Goal: Information Seeking & Learning: Learn about a topic

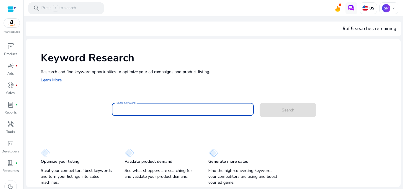
click at [135, 106] on input "Enter Keyword" at bounding box center [183, 109] width 133 height 6
paste input "**********"
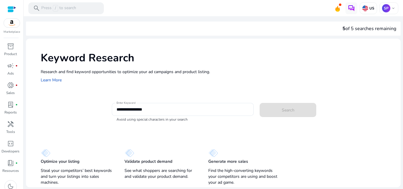
click at [237, 131] on div "**********" at bounding box center [213, 113] width 375 height 149
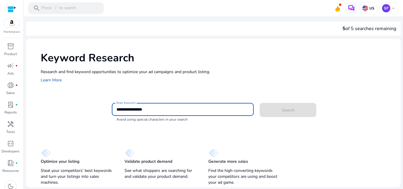
click at [130, 110] on input "**********" at bounding box center [183, 109] width 133 height 6
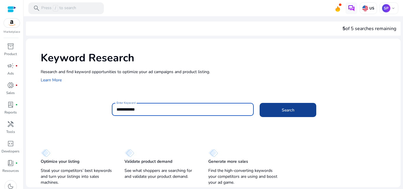
type input "**********"
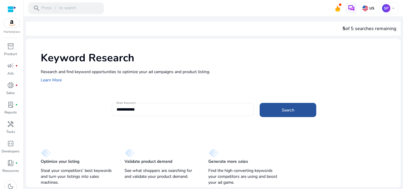
click at [310, 112] on span at bounding box center [288, 110] width 57 height 14
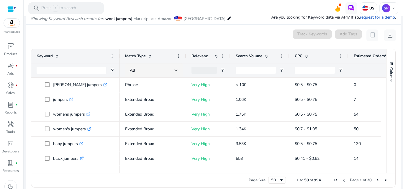
scroll to position [70, 0]
click at [45, 72] on input "Keyword Filter Input" at bounding box center [72, 69] width 70 height 7
type input "****"
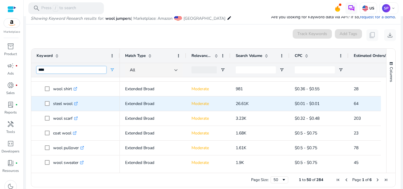
scroll to position [233, 0]
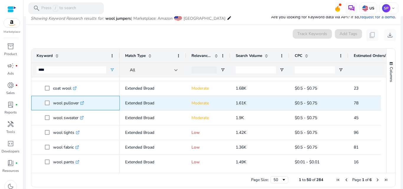
click at [81, 104] on icon ".st0{fill:#2c8af8}" at bounding box center [82, 103] width 4 height 4
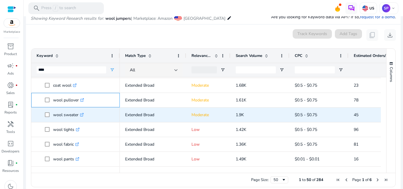
scroll to position [279, 0]
click at [82, 114] on icon at bounding box center [81, 115] width 3 height 3
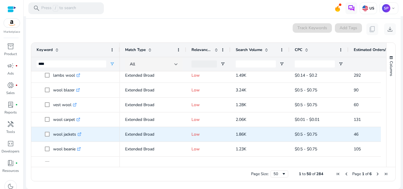
scroll to position [372, 0]
click at [81, 135] on icon ".st0{fill:#2c8af8}" at bounding box center [80, 134] width 4 height 4
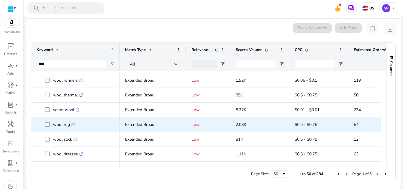
scroll to position [516, 0]
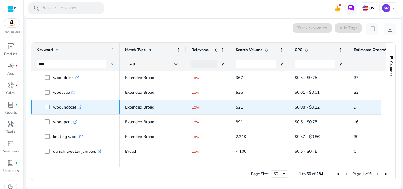
click at [78, 107] on link ".st0{fill:#2c8af8}" at bounding box center [78, 107] width 5 height 6
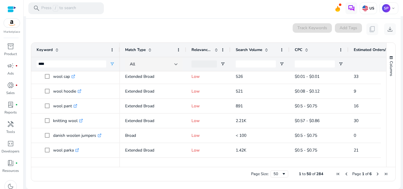
click at [243, 52] on span "Search Volume" at bounding box center [249, 49] width 27 height 5
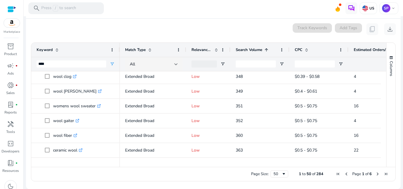
click at [243, 52] on span "Search Volume" at bounding box center [249, 49] width 27 height 5
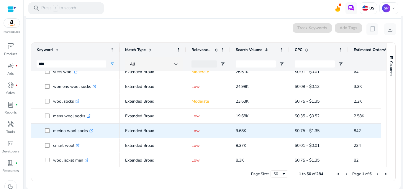
scroll to position [65, 0]
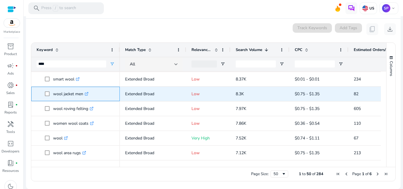
click at [86, 93] on icon ".st0{fill:#2c8af8}" at bounding box center [87, 94] width 4 height 4
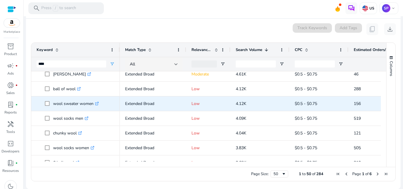
click at [95, 102] on link ".st0{fill:#2c8af8}" at bounding box center [96, 104] width 5 height 6
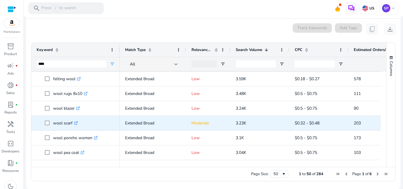
scroll to position [369, 0]
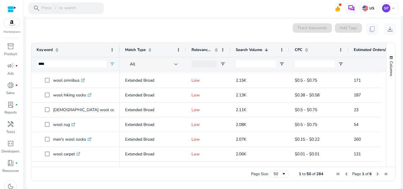
click at [376, 172] on span "Next Page" at bounding box center [377, 174] width 5 height 5
click at [375, 172] on span "Next Page" at bounding box center [377, 174] width 5 height 5
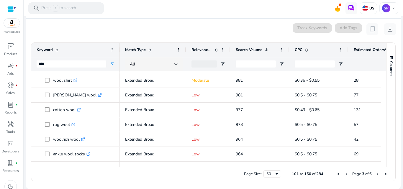
click at [375, 172] on span "Next Page" at bounding box center [377, 174] width 5 height 5
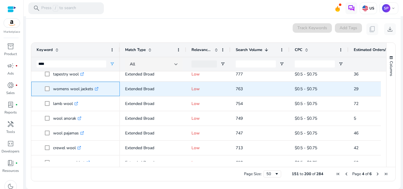
click at [98, 88] on icon at bounding box center [97, 88] width 2 height 2
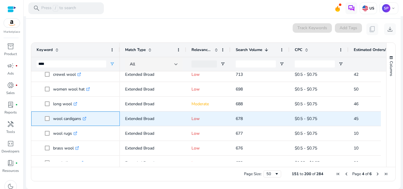
click at [84, 119] on icon ".st0{fill:#2c8af8}" at bounding box center [85, 119] width 4 height 4
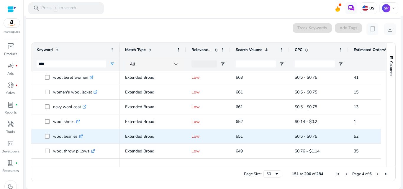
scroll to position [503, 0]
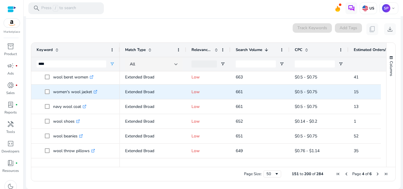
click at [96, 91] on icon ".st0{fill:#2c8af8}" at bounding box center [96, 92] width 4 height 4
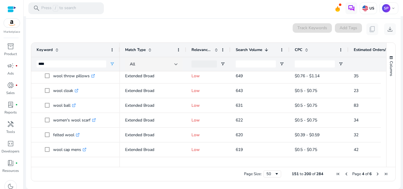
scroll to position [647, 0]
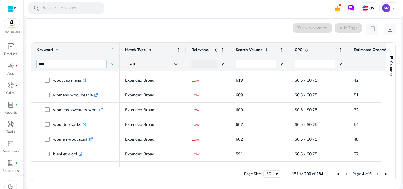
click at [78, 62] on input "****" at bounding box center [72, 63] width 70 height 7
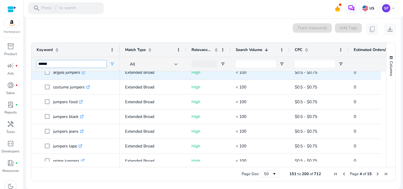
scroll to position [434, 0]
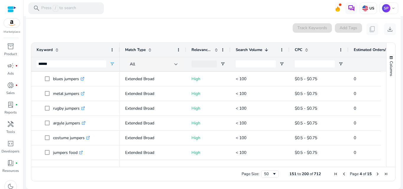
click at [342, 175] on span "Previous Page" at bounding box center [344, 174] width 5 height 5
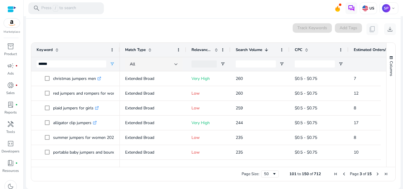
click at [342, 175] on span "Previous Page" at bounding box center [344, 174] width 5 height 5
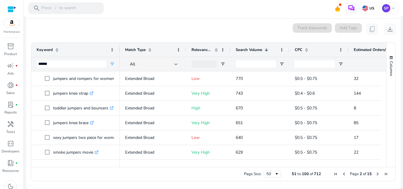
click at [342, 175] on span "Previous Page" at bounding box center [344, 174] width 5 height 5
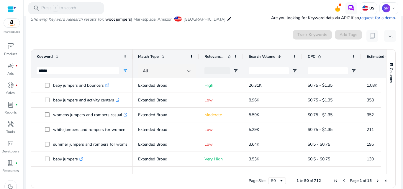
drag, startPoint x: 118, startPoint y: 58, endPoint x: 168, endPoint y: 58, distance: 50.2
click at [134, 58] on div at bounding box center [132, 57] width 2 height 14
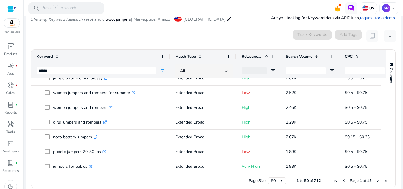
click at [87, 187] on div "Page Size: 50 1 to 50 of 712 Page 1 of 15" at bounding box center [213, 181] width 364 height 14
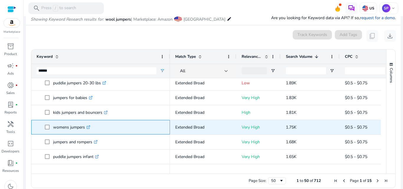
click at [89, 128] on icon ".st0{fill:#2c8af8}" at bounding box center [88, 127] width 4 height 4
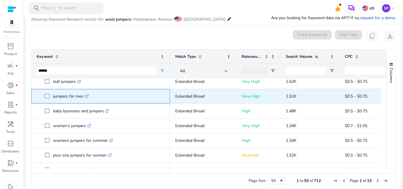
click at [87, 99] on link ".st0{fill:#2c8af8}" at bounding box center [86, 97] width 5 height 6
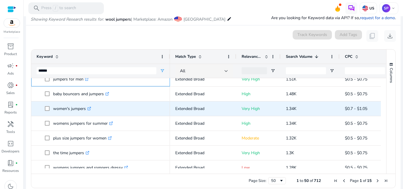
scroll to position [319, 0]
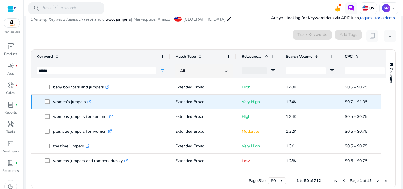
click at [90, 103] on icon ".st0{fill:#2c8af8}" at bounding box center [89, 102] width 4 height 4
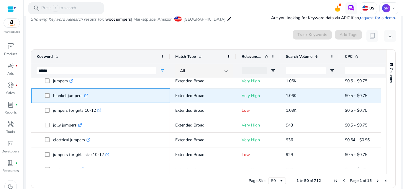
click at [87, 96] on icon ".st0{fill:#2c8af8}" at bounding box center [86, 96] width 4 height 4
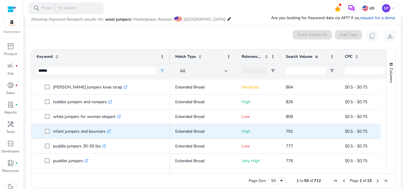
scroll to position [76, 0]
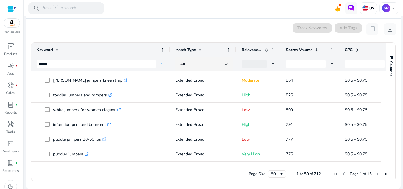
click at [375, 174] on span "Next Page" at bounding box center [377, 174] width 5 height 5
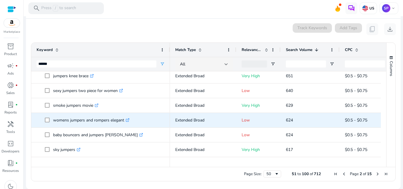
scroll to position [106, 0]
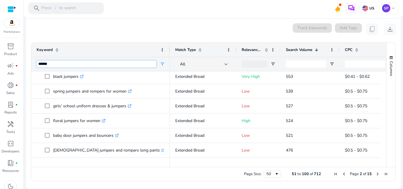
click at [38, 66] on input "******" at bounding box center [97, 63] width 120 height 7
type input "**********"
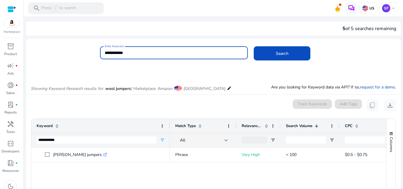
click at [135, 53] on input "**********" at bounding box center [174, 53] width 139 height 6
click at [113, 53] on input "**********" at bounding box center [174, 53] width 139 height 6
type input "**********"
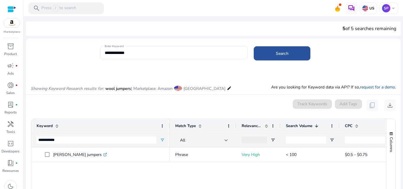
click at [276, 55] on span "Search" at bounding box center [282, 53] width 13 height 6
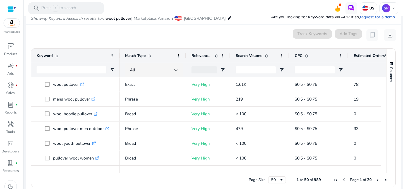
click at [244, 56] on span "Search Volume" at bounding box center [249, 55] width 27 height 5
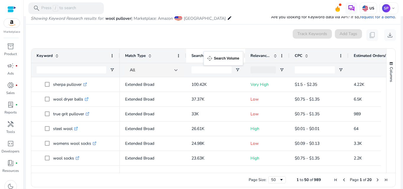
drag, startPoint x: 244, startPoint y: 56, endPoint x: 148, endPoint y: 51, distance: 95.7
click at [148, 51] on div "Match Type Relevance Score Search Volume 1 CPC" at bounding box center [293, 56] width 347 height 14
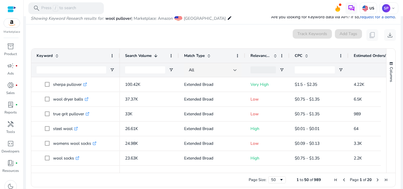
click at [148, 51] on div "Search Volume 1" at bounding box center [146, 55] width 42 height 11
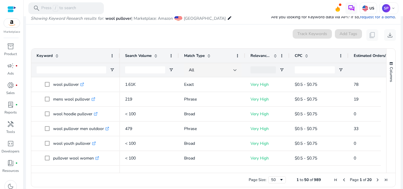
click at [148, 51] on div "Search Volume" at bounding box center [146, 55] width 42 height 11
click at [148, 51] on div "Search Volume 1" at bounding box center [146, 55] width 42 height 11
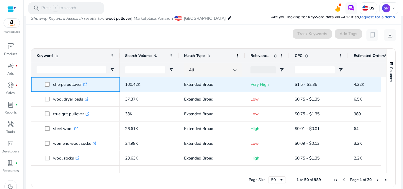
click at [84, 85] on icon ".st0{fill:#2c8af8}" at bounding box center [85, 85] width 4 height 4
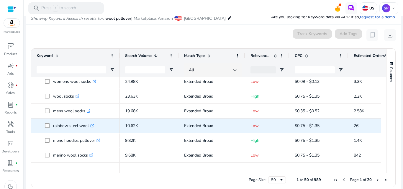
scroll to position [62, 0]
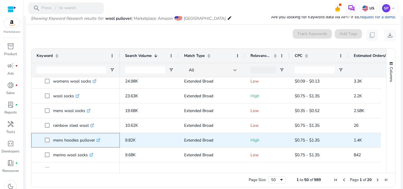
click at [98, 138] on icon ".st0{fill:#2c8af8}" at bounding box center [98, 140] width 4 height 4
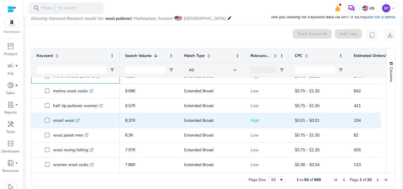
scroll to position [127, 0]
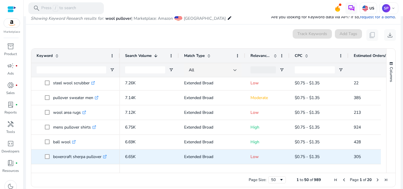
scroll to position [267, 0]
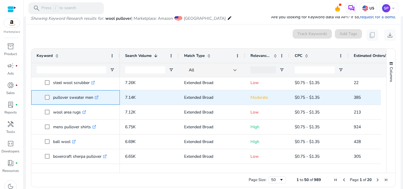
click at [98, 98] on icon ".st0{fill:#2c8af8}" at bounding box center [97, 98] width 4 height 4
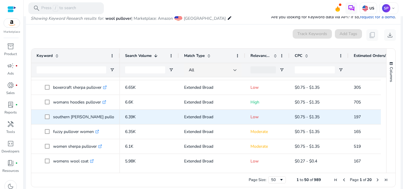
scroll to position [338, 0]
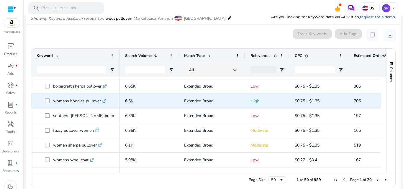
click at [106, 101] on icon ".st0{fill:#2c8af8}" at bounding box center [104, 101] width 4 height 4
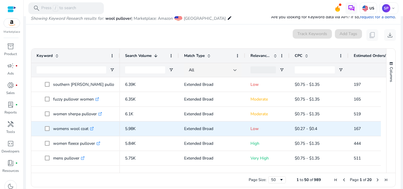
scroll to position [369, 0]
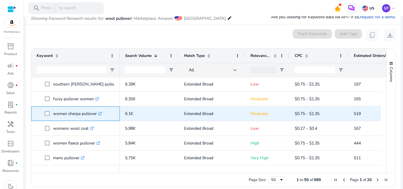
click at [101, 114] on icon ".st0{fill:#2c8af8}" at bounding box center [100, 114] width 4 height 4
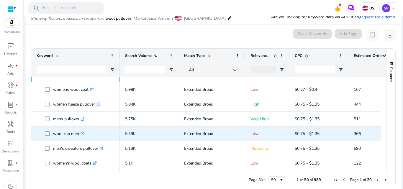
scroll to position [424, 0]
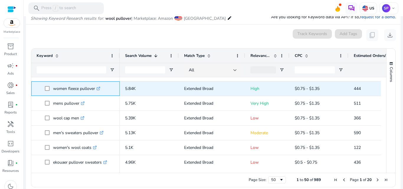
click at [99, 89] on icon ".st0{fill:#2c8af8}" at bounding box center [98, 89] width 4 height 4
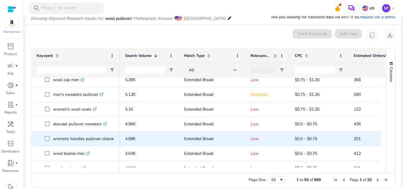
scroll to position [0, 0]
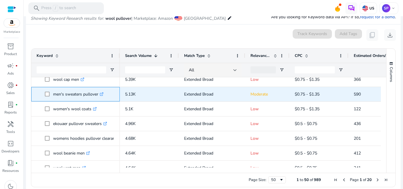
click at [103, 95] on icon ".st0{fill:#2c8af8}" at bounding box center [102, 94] width 4 height 4
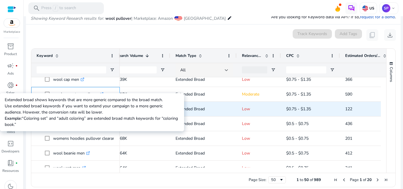
scroll to position [0, 9]
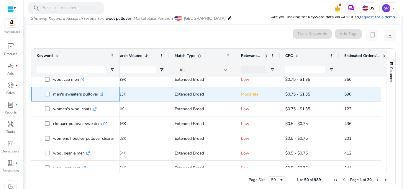
drag, startPoint x: 53, startPoint y: 93, endPoint x: 98, endPoint y: 96, distance: 44.6
click at [98, 96] on p "men's sweaters pullover .st0{fill:#2c8af8}" at bounding box center [78, 94] width 50 height 12
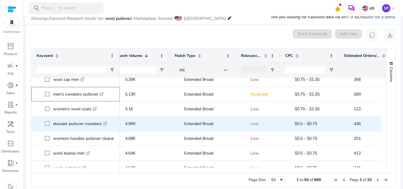
scroll to position [0, 0]
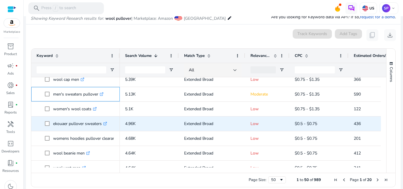
copy p "men's sweaters pullover"
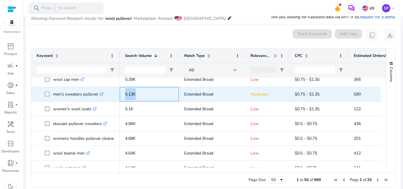
drag, startPoint x: 145, startPoint y: 94, endPoint x: 123, endPoint y: 94, distance: 22.1
click at [123, 94] on div "5.13K" at bounding box center [149, 94] width 59 height 14
copy span "5.13K"
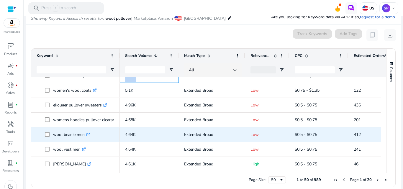
scroll to position [484, 0]
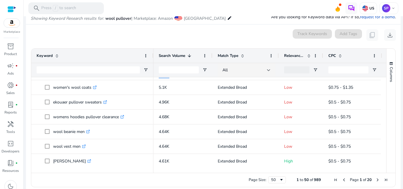
drag, startPoint x: 119, startPoint y: 55, endPoint x: 157, endPoint y: 57, distance: 38.1
click at [154, 57] on div at bounding box center [153, 56] width 2 height 14
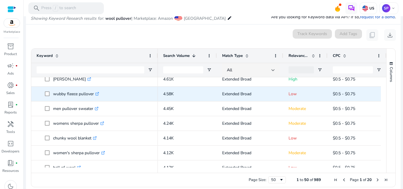
scroll to position [567, 0]
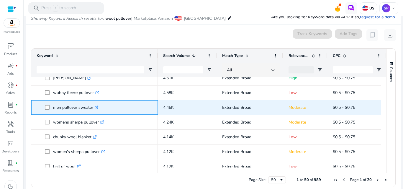
click at [96, 110] on link ".st0{fill:#2c8af8}" at bounding box center [95, 108] width 5 height 6
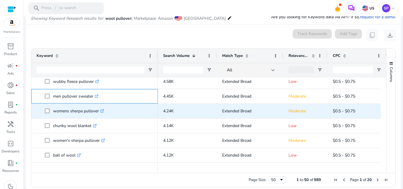
scroll to position [580, 0]
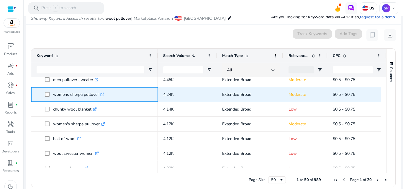
click at [100, 95] on link ".st0{fill:#2c8af8}" at bounding box center [101, 95] width 5 height 6
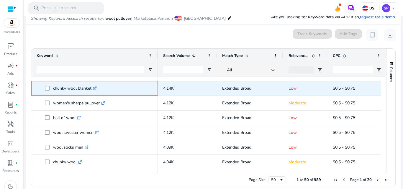
click at [93, 88] on link ".st0{fill:#2c8af8}" at bounding box center [93, 89] width 5 height 6
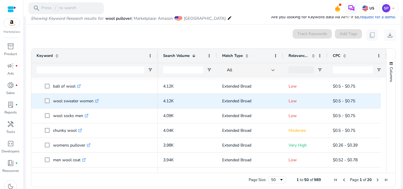
click at [94, 102] on link ".st0{fill:#2c8af8}" at bounding box center [96, 101] width 5 height 6
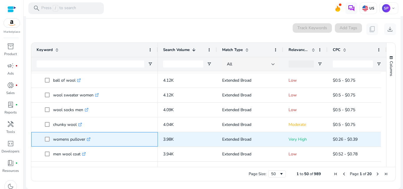
click at [89, 139] on icon ".st0{fill:#2c8af8}" at bounding box center [89, 140] width 4 height 4
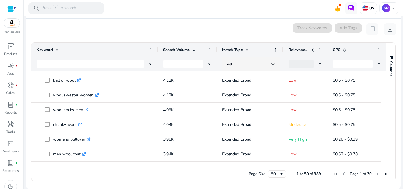
click at [375, 172] on span "Next Page" at bounding box center [377, 174] width 5 height 5
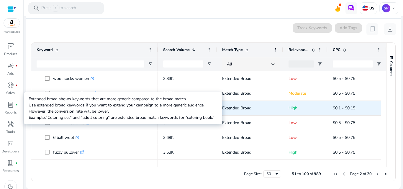
scroll to position [1, 0]
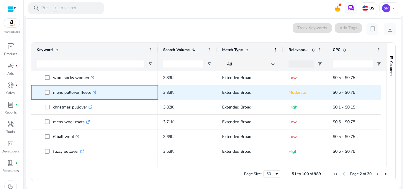
drag, startPoint x: 96, startPoint y: 96, endPoint x: 96, endPoint y: 91, distance: 5.0
click at [96, 91] on p "mens pullover fleece .st0{fill:#2c8af8}" at bounding box center [74, 92] width 43 height 12
click at [96, 91] on icon ".st0{fill:#2c8af8}" at bounding box center [95, 93] width 4 height 4
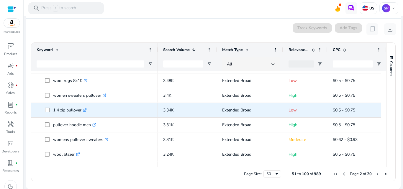
scroll to position [131, 0]
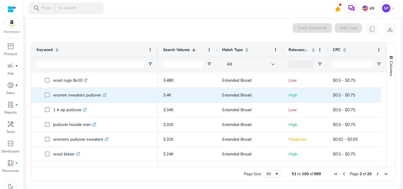
click at [105, 97] on link ".st0{fill:#2c8af8}" at bounding box center [103, 95] width 5 height 6
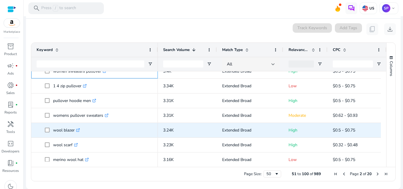
scroll to position [162, 0]
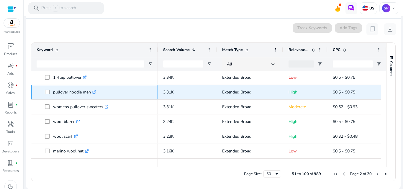
click at [96, 94] on icon at bounding box center [94, 92] width 3 height 3
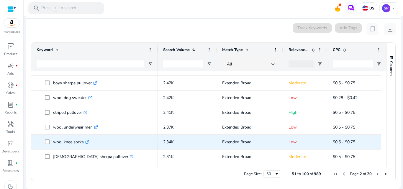
scroll to position [585, 0]
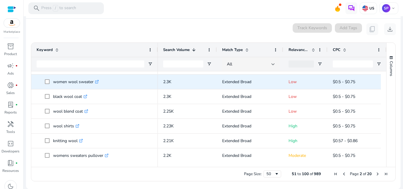
click at [97, 82] on icon ".st0{fill:#2c8af8}" at bounding box center [97, 82] width 4 height 4
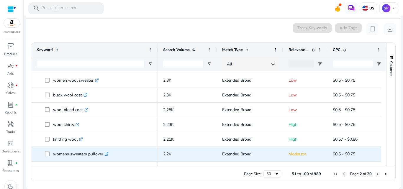
click at [107, 155] on icon ".st0{fill:#2c8af8}" at bounding box center [107, 154] width 4 height 4
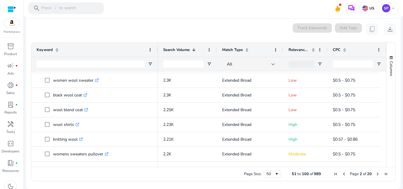
click at [377, 174] on span "Next Page" at bounding box center [377, 174] width 5 height 5
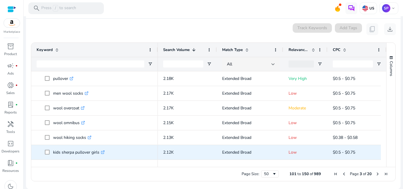
scroll to position [83, 0]
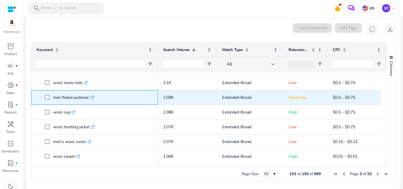
click at [93, 97] on icon ".st0{fill:#2c8af8}" at bounding box center [93, 98] width 4 height 4
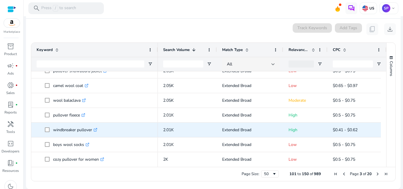
scroll to position [225, 0]
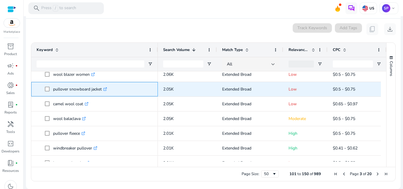
click at [104, 91] on link ".st0{fill:#2c8af8}" at bounding box center [104, 89] width 5 height 6
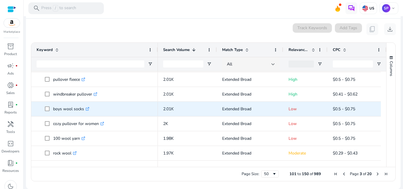
scroll to position [285, 0]
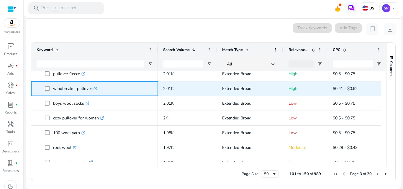
click at [99, 87] on div "windbreaker pullover .st0{fill:#2c8af8}" at bounding box center [76, 89] width 47 height 12
click at [96, 90] on icon ".st0{fill:#2c8af8}" at bounding box center [96, 89] width 4 height 4
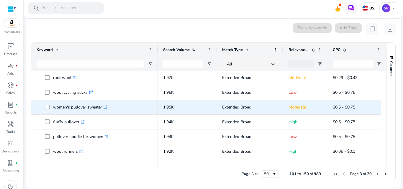
scroll to position [355, 0]
click at [106, 109] on link ".st0{fill:#2c8af8}" at bounding box center [104, 107] width 5 height 6
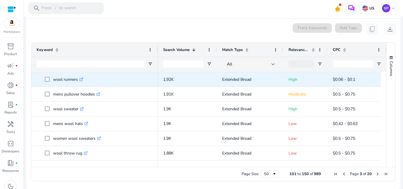
scroll to position [397, 0]
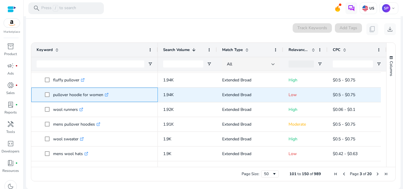
click at [109, 96] on icon ".st0{fill:#2c8af8}" at bounding box center [107, 95] width 4 height 4
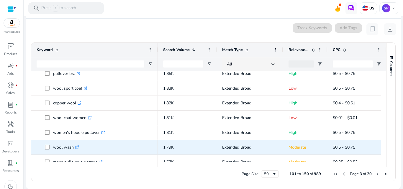
scroll to position [628, 0]
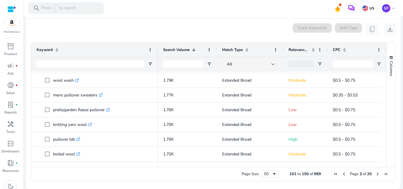
click at [377, 174] on span "Next Page" at bounding box center [377, 174] width 5 height 5
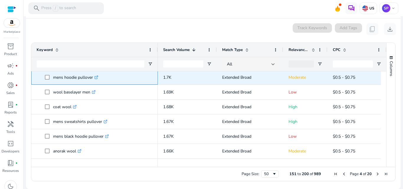
click at [98, 78] on icon at bounding box center [96, 77] width 3 height 3
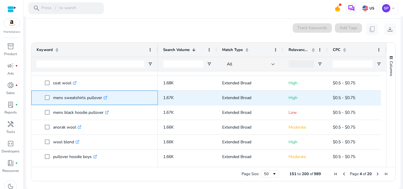
click at [107, 99] on icon ".st0{fill:#2c8af8}" at bounding box center [106, 98] width 4 height 4
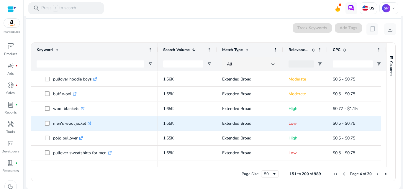
scroll to position [221, 0]
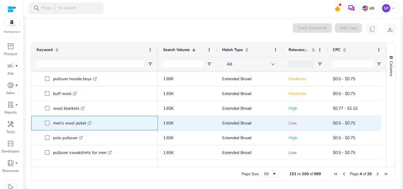
click at [89, 123] on icon ".st0{fill:#2c8af8}" at bounding box center [90, 123] width 4 height 4
drag, startPoint x: 51, startPoint y: 127, endPoint x: 87, endPoint y: 124, distance: 36.1
click at [87, 124] on span "men's wool jacket .st0{fill:#2c8af8}" at bounding box center [99, 123] width 108 height 12
copy span "men's wool jacket"
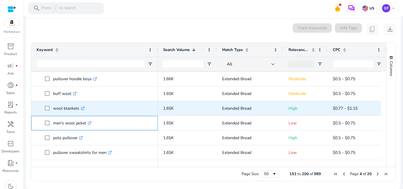
scroll to position [235, 0]
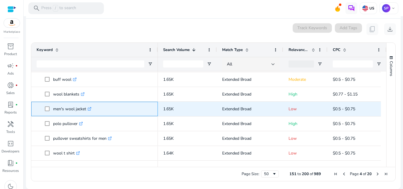
copy span "men's wool jacket"
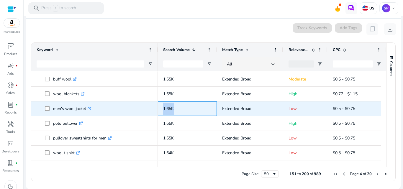
drag, startPoint x: 161, startPoint y: 107, endPoint x: 179, endPoint y: 108, distance: 17.7
click at [179, 108] on div "1.65K" at bounding box center [187, 109] width 59 height 14
copy span "1.65K"
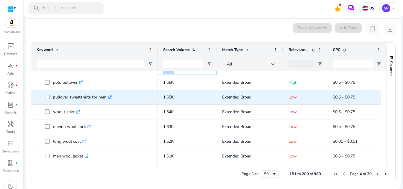
scroll to position [276, 0]
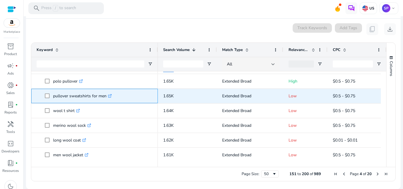
click at [109, 95] on icon ".st0{fill:#2c8af8}" at bounding box center [110, 96] width 4 height 4
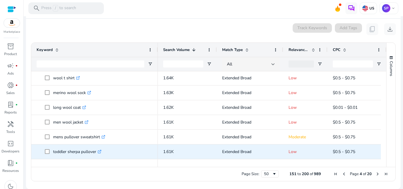
scroll to position [341, 0]
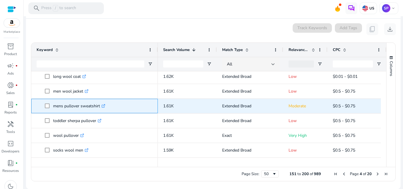
click at [102, 104] on link ".st0{fill:#2c8af8}" at bounding box center [102, 106] width 5 height 6
copy span "mens pullover sweatshir"
copy span "mens pullover sweatshirt"
drag, startPoint x: 53, startPoint y: 105, endPoint x: 100, endPoint y: 108, distance: 47.9
click at [100, 108] on span "mens pullover sweatshirt .st0{fill:#2c8af8}" at bounding box center [99, 106] width 108 height 12
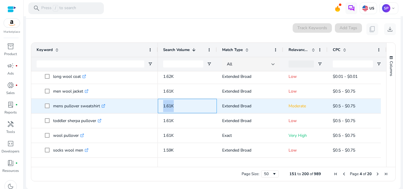
drag, startPoint x: 161, startPoint y: 105, endPoint x: 179, endPoint y: 107, distance: 18.7
click at [179, 107] on div "1.61K" at bounding box center [187, 106] width 59 height 14
copy span "1.61K"
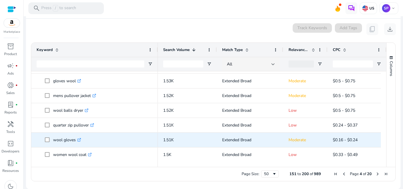
scroll to position [559, 0]
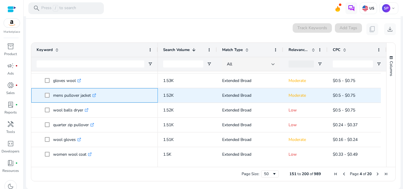
click at [94, 96] on icon ".st0{fill:#2c8af8}" at bounding box center [94, 96] width 4 height 4
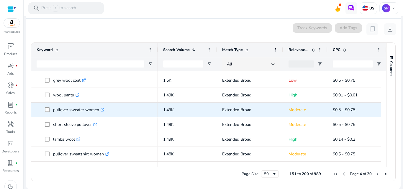
click at [103, 112] on link ".st0{fill:#2c8af8}" at bounding box center [101, 110] width 5 height 6
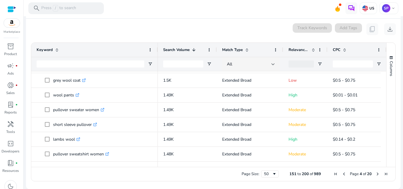
click at [375, 174] on span "Next Page" at bounding box center [377, 174] width 5 height 5
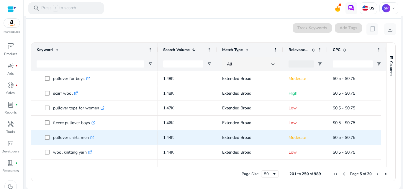
click at [322, 143] on p "Moderate" at bounding box center [306, 138] width 34 height 12
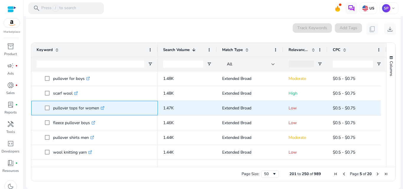
click at [102, 109] on icon ".st0{fill:#2c8af8}" at bounding box center [103, 108] width 4 height 4
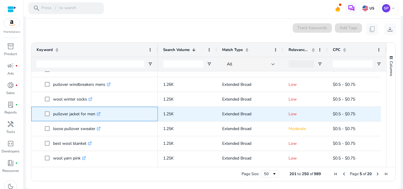
click at [101, 116] on link ".st0{fill:#2c8af8}" at bounding box center [97, 114] width 5 height 6
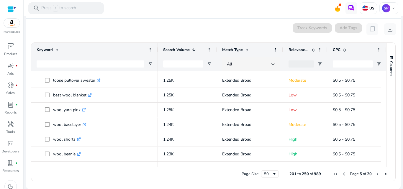
click at [375, 173] on span "Next Page" at bounding box center [377, 174] width 5 height 5
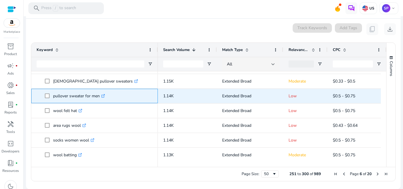
click at [103, 97] on icon ".st0{fill:#2c8af8}" at bounding box center [103, 96] width 4 height 4
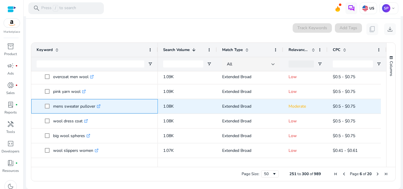
click at [99, 106] on icon ".st0{fill:#2c8af8}" at bounding box center [99, 106] width 4 height 4
drag, startPoint x: 50, startPoint y: 104, endPoint x: 96, endPoint y: 106, distance: 45.8
click at [96, 106] on span "mens sweater pullover .st0{fill:#2c8af8}" at bounding box center [99, 106] width 108 height 12
copy span "mens sweater pullover"
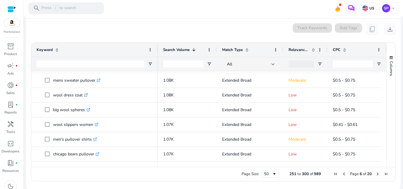
click at [126, 184] on mat-card "0 keyword(s) selected Track Keywords Add Tags content_copy download Press SPACE…" at bounding box center [213, 104] width 375 height 171
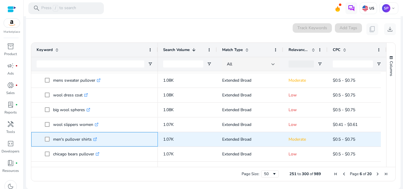
click at [96, 141] on icon at bounding box center [95, 139] width 3 height 3
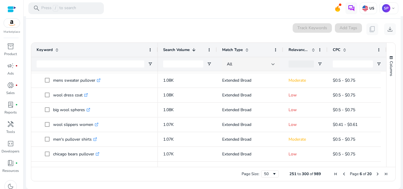
click at [372, 173] on span "Page 6 of 20" at bounding box center [361, 173] width 58 height 5
click at [375, 173] on span "Next Page" at bounding box center [377, 174] width 5 height 5
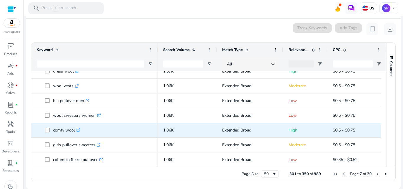
scroll to position [24, 0]
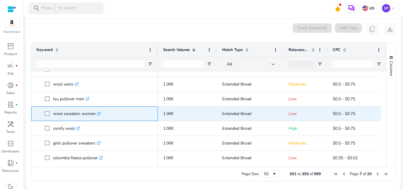
click at [100, 112] on icon at bounding box center [99, 112] width 1 height 1
drag, startPoint x: 51, startPoint y: 109, endPoint x: 96, endPoint y: 115, distance: 45.3
click at [96, 115] on span "wool sweaters women .st0{fill:#2c8af8}" at bounding box center [99, 114] width 108 height 12
copy span "wool sweaters women"
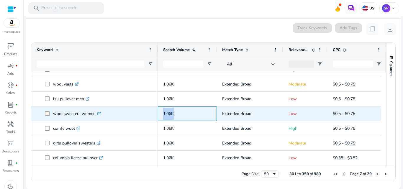
drag, startPoint x: 161, startPoint y: 112, endPoint x: 178, endPoint y: 113, distance: 16.8
click at [178, 113] on div "1.06K" at bounding box center [187, 114] width 59 height 14
copy span "1.06K"
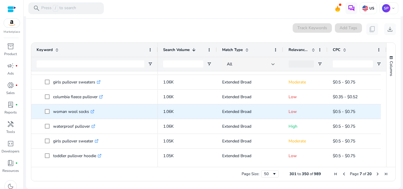
scroll to position [85, 0]
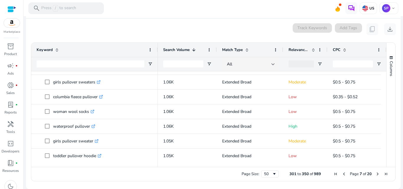
click at [71, 176] on div "Page Size: 50 301 to 350 of 989 Page 7 of 20" at bounding box center [213, 174] width 364 height 14
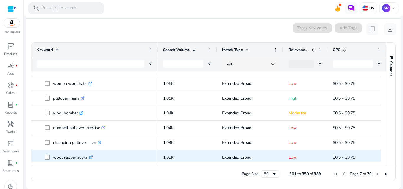
scroll to position [189, 0]
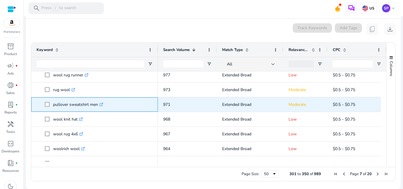
click at [100, 104] on icon ".st0{fill:#2c8af8}" at bounding box center [101, 105] width 4 height 4
drag, startPoint x: 54, startPoint y: 105, endPoint x: 98, endPoint y: 106, distance: 44.0
click at [98, 106] on p "pullover sweatshirt men .st0{fill:#2c8af8}" at bounding box center [78, 105] width 50 height 12
copy p "pullover sweatshirt men"
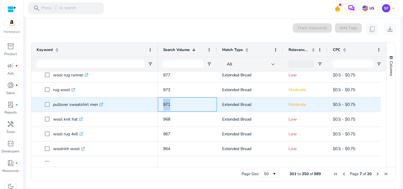
drag, startPoint x: 159, startPoint y: 100, endPoint x: 176, endPoint y: 98, distance: 16.7
click at [176, 98] on div "971" at bounding box center [187, 104] width 59 height 14
copy span "971"
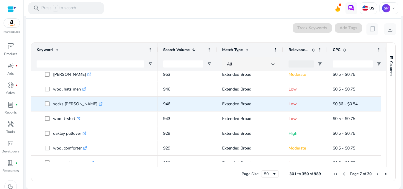
scroll to position [647, 0]
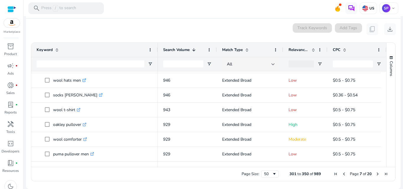
click at [130, 174] on div "Page Size: 50 301 to 350 of 989 Page 7 of 20" at bounding box center [213, 174] width 364 height 14
click at [376, 175] on span "Next Page" at bounding box center [377, 174] width 5 height 5
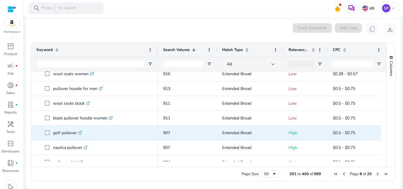
scroll to position [93, 0]
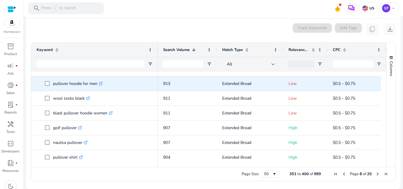
click at [101, 83] on icon ".st0{fill:#2c8af8}" at bounding box center [101, 84] width 4 height 4
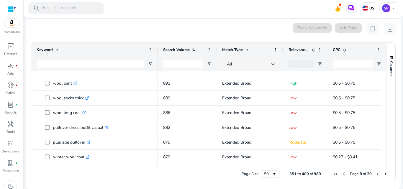
scroll to position [263, 0]
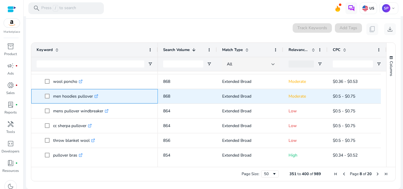
click at [97, 95] on icon ".st0{fill:#2c8af8}" at bounding box center [96, 96] width 4 height 4
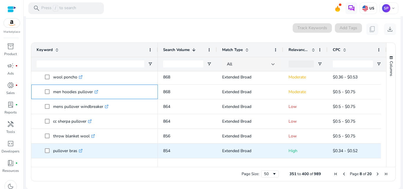
scroll to position [357, 0]
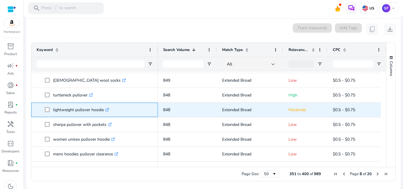
click at [108, 109] on icon at bounding box center [107, 110] width 3 height 3
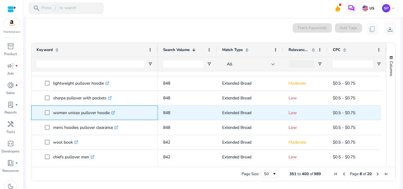
click at [112, 114] on link ".st0{fill:#2c8af8}" at bounding box center [112, 113] width 5 height 6
drag, startPoint x: 52, startPoint y: 114, endPoint x: 110, endPoint y: 116, distance: 58.5
click at [110, 116] on span "women unisex pullover hoodie .st0{fill:#2c8af8}" at bounding box center [99, 113] width 108 height 12
copy span "women unisex pullover hoodie"
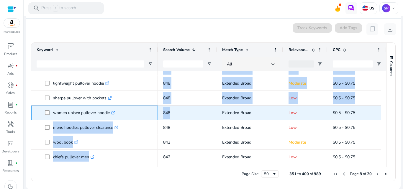
drag, startPoint x: 157, startPoint y: 115, endPoint x: 173, endPoint y: 113, distance: 16.0
click at [173, 113] on div "wool poncho .st0{fill:#2c8af8} men hoodies pullover .st0{fill:#2c8af8} mens pul…" at bounding box center [206, 116] width 350 height 90
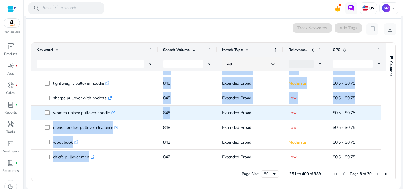
click at [173, 113] on p "848" at bounding box center [187, 113] width 48 height 12
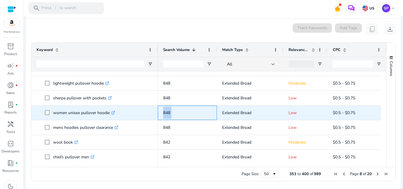
drag, startPoint x: 173, startPoint y: 113, endPoint x: 162, endPoint y: 112, distance: 10.3
click at [162, 112] on div "848" at bounding box center [187, 113] width 59 height 14
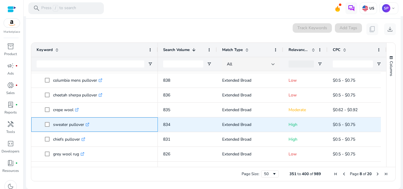
click at [88, 124] on icon ".st0{fill:#2c8af8}" at bounding box center [88, 125] width 4 height 4
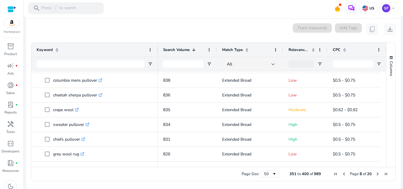
click at [375, 175] on span "Next Page" at bounding box center [377, 174] width 5 height 5
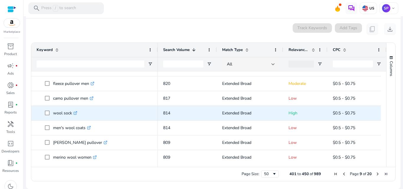
scroll to position [11, 0]
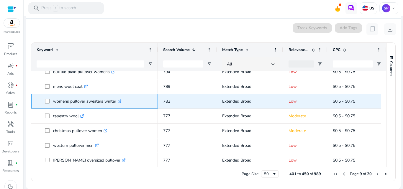
click at [121, 101] on icon ".st0{fill:#2c8af8}" at bounding box center [120, 101] width 4 height 4
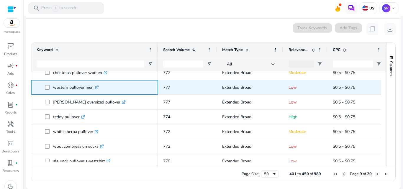
click at [97, 87] on icon ".st0{fill:#2c8af8}" at bounding box center [97, 88] width 4 height 4
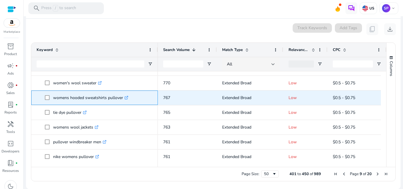
click at [128, 99] on icon at bounding box center [126, 97] width 3 height 3
drag, startPoint x: 52, startPoint y: 96, endPoint x: 124, endPoint y: 97, distance: 71.7
click at [124, 97] on span "womens hooded sweatshirts pullover .st0{fill:#2c8af8}" at bounding box center [99, 98] width 108 height 12
copy span "womens hooded sweatshirts pullover"
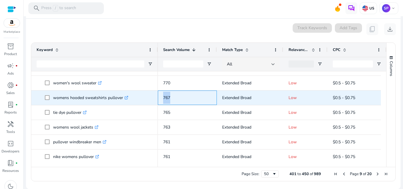
drag, startPoint x: 162, startPoint y: 96, endPoint x: 179, endPoint y: 99, distance: 17.1
click at [179, 99] on div "767" at bounding box center [187, 98] width 59 height 14
copy span "767"
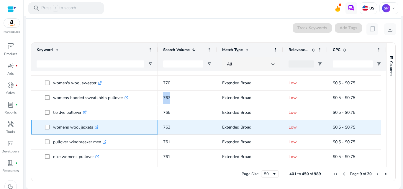
copy span "womens wool jackets"
drag, startPoint x: 53, startPoint y: 127, endPoint x: 96, endPoint y: 126, distance: 43.7
click at [96, 126] on span "womens wool jackets .st0{fill:#2c8af8}" at bounding box center [99, 127] width 108 height 12
click at [97, 130] on link ".st0{fill:#2c8af8}" at bounding box center [95, 128] width 5 height 6
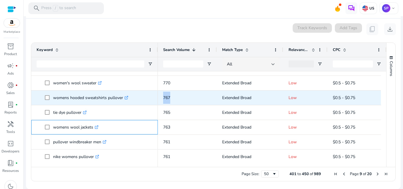
copy span "womens wool jackets"
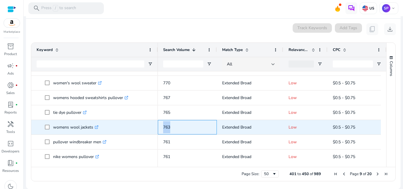
drag, startPoint x: 161, startPoint y: 127, endPoint x: 175, endPoint y: 128, distance: 14.2
click at [175, 128] on div "763" at bounding box center [187, 127] width 59 height 14
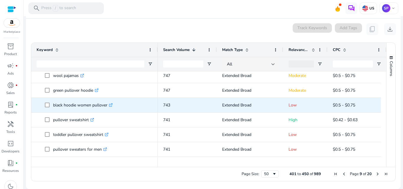
scroll to position [490, 0]
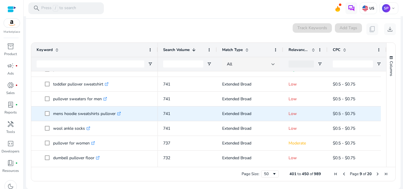
click at [118, 113] on icon ".st0{fill:#2c8af8}" at bounding box center [119, 114] width 4 height 4
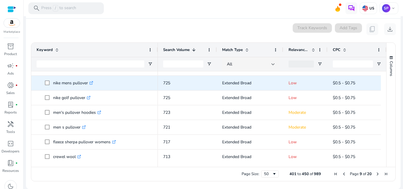
scroll to position [630, 0]
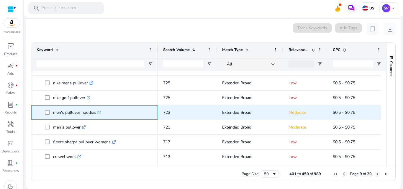
click at [101, 111] on icon ".st0{fill:#2c8af8}" at bounding box center [99, 113] width 4 height 4
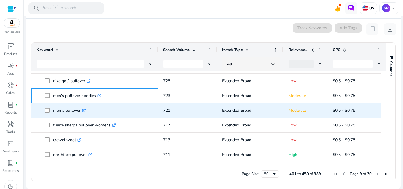
scroll to position [647, 0]
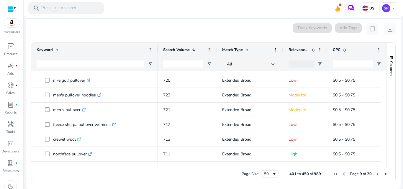
click at [374, 175] on span "Page 9 of 20" at bounding box center [361, 173] width 58 height 5
click at [375, 175] on span "Next Page" at bounding box center [377, 174] width 5 height 5
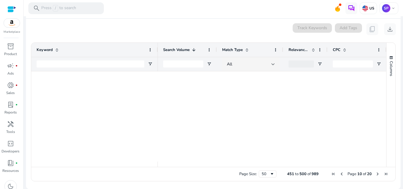
scroll to position [0, 0]
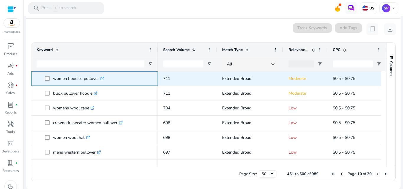
click at [101, 79] on icon ".st0{fill:#2c8af8}" at bounding box center [102, 79] width 4 height 4
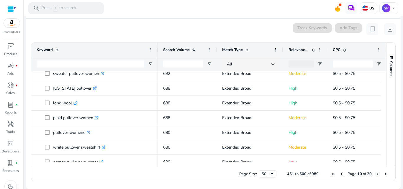
scroll to position [137, 0]
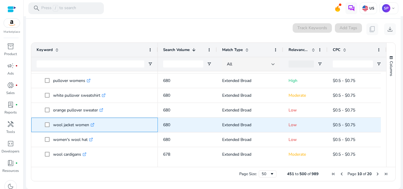
click at [92, 125] on icon ".st0{fill:#2c8af8}" at bounding box center [93, 125] width 4 height 4
drag, startPoint x: 51, startPoint y: 126, endPoint x: 90, endPoint y: 127, distance: 38.7
click at [90, 127] on span "wool jacket women .st0{fill:#2c8af8}" at bounding box center [99, 125] width 108 height 12
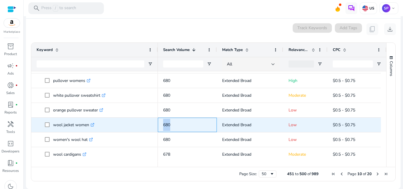
drag, startPoint x: 161, startPoint y: 123, endPoint x: 177, endPoint y: 130, distance: 17.8
click at [177, 130] on div "680" at bounding box center [187, 125] width 59 height 14
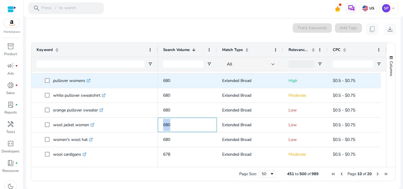
scroll to position [185, 0]
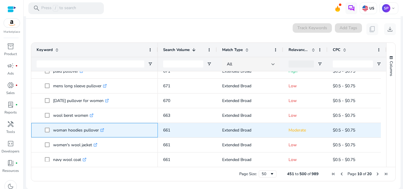
click at [102, 131] on icon at bounding box center [102, 130] width 3 height 3
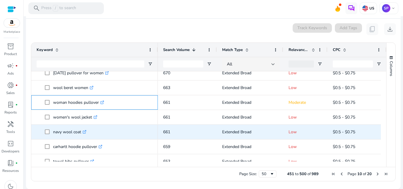
scroll to position [331, 0]
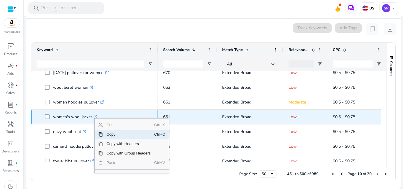
click at [94, 117] on link ".st0{fill:#2c8af8}" at bounding box center [94, 117] width 5 height 6
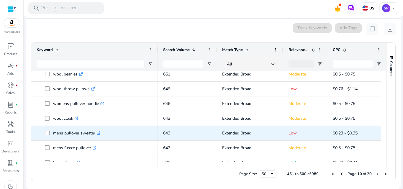
scroll to position [447, 0]
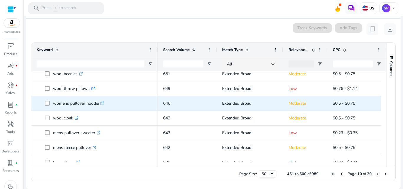
click at [104, 104] on icon ".st0{fill:#2c8af8}" at bounding box center [102, 104] width 4 height 4
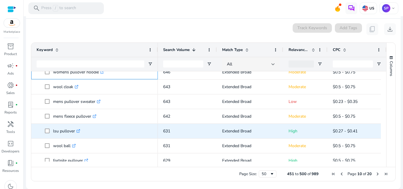
scroll to position [479, 0]
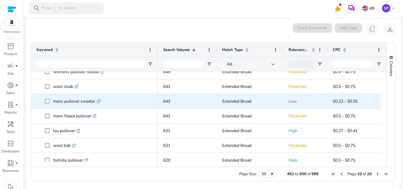
click at [97, 104] on link ".st0{fill:#2c8af8}" at bounding box center [97, 102] width 5 height 6
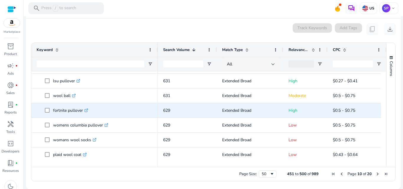
scroll to position [0, 0]
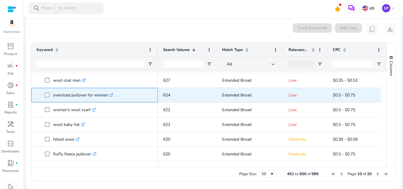
click at [112, 96] on icon ".st0{fill:#2c8af8}" at bounding box center [111, 95] width 4 height 4
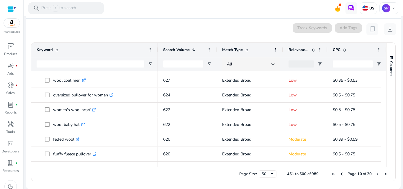
click at [375, 175] on span "Next Page" at bounding box center [377, 174] width 5 height 5
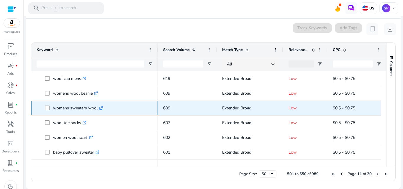
click at [99, 106] on link ".st0{fill:#2c8af8}" at bounding box center [100, 108] width 5 height 6
drag, startPoint x: 53, startPoint y: 107, endPoint x: 98, endPoint y: 106, distance: 44.6
click at [98, 106] on p "womens sweaters wool .st0{fill:#2c8af8}" at bounding box center [78, 108] width 50 height 12
copy p "womens sweaters wool"
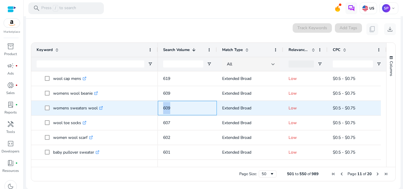
drag, startPoint x: 171, startPoint y: 109, endPoint x: 161, endPoint y: 107, distance: 10.3
click at [161, 107] on div "609" at bounding box center [187, 108] width 59 height 14
copy span "609"
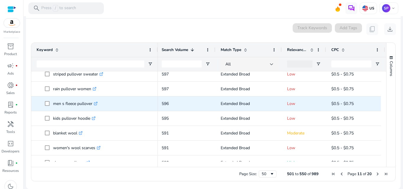
scroll to position [145, 0]
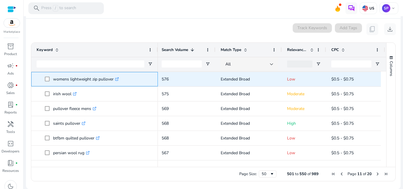
click at [118, 78] on icon ".st0{fill:#2c8af8}" at bounding box center [117, 79] width 4 height 4
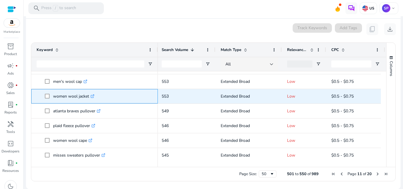
click at [92, 98] on icon ".st0{fill:#2c8af8}" at bounding box center [93, 96] width 4 height 4
drag, startPoint x: 51, startPoint y: 96, endPoint x: 91, endPoint y: 98, distance: 40.5
click at [91, 98] on span "women wool jacket .st0{fill:#2c8af8}" at bounding box center [99, 96] width 108 height 12
copy span "women wool jacket"
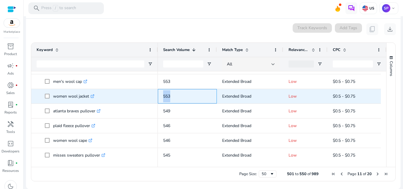
drag, startPoint x: 171, startPoint y: 99, endPoint x: 158, endPoint y: 99, distance: 13.0
click at [158, 99] on div "553" at bounding box center [187, 96] width 59 height 14
copy span "553"
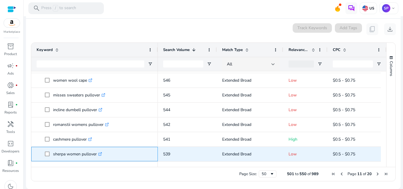
click at [104, 152] on div "sherpa women pullover .st0{fill:#2c8af8}" at bounding box center [79, 154] width 52 height 12
click at [101, 153] on icon ".st0{fill:#2c8af8}" at bounding box center [100, 154] width 4 height 4
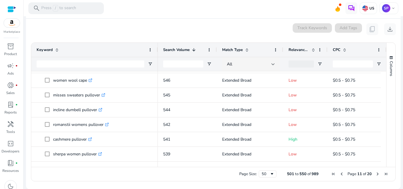
click at [376, 176] on span "Next Page" at bounding box center [377, 174] width 5 height 5
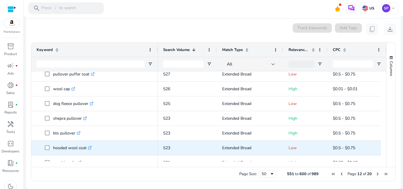
scroll to position [63, 0]
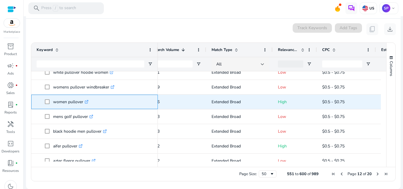
click at [85, 103] on link ".st0{fill:#2c8af8}" at bounding box center [85, 102] width 5 height 6
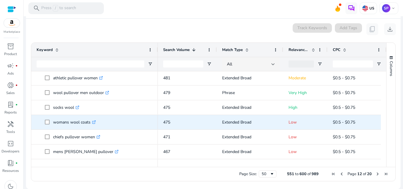
scroll to position [488, 0]
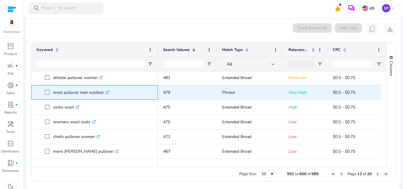
click at [109, 91] on icon at bounding box center [108, 91] width 1 height 1
drag, startPoint x: 53, startPoint y: 93, endPoint x: 104, endPoint y: 94, distance: 50.8
click at [104, 94] on span "wool pullover men outdoor .st0{fill:#2c8af8}" at bounding box center [99, 92] width 108 height 12
copy span "wool pullover men outdoor"
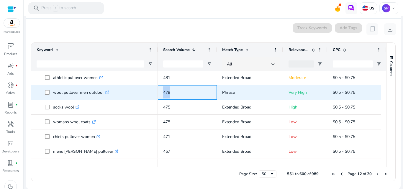
drag, startPoint x: 178, startPoint y: 92, endPoint x: 158, endPoint y: 91, distance: 20.4
click at [158, 91] on div "479" at bounding box center [187, 92] width 59 height 14
click at [177, 90] on p "479" at bounding box center [187, 92] width 48 height 12
drag, startPoint x: 172, startPoint y: 90, endPoint x: 160, endPoint y: 90, distance: 12.1
click at [160, 90] on div "479" at bounding box center [187, 92] width 59 height 14
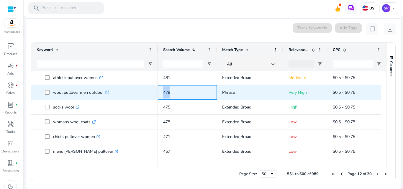
copy span "479"
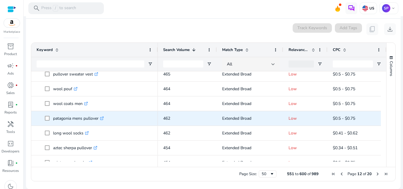
scroll to position [647, 0]
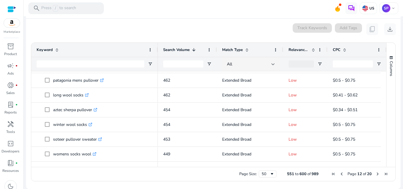
click at [376, 175] on span "Next Page" at bounding box center [377, 174] width 5 height 5
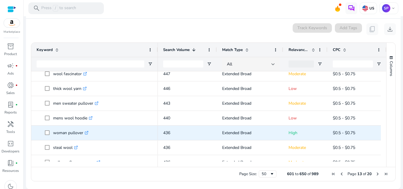
scroll to position [9, 0]
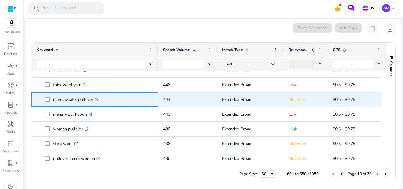
click at [98, 101] on icon at bounding box center [96, 99] width 3 height 3
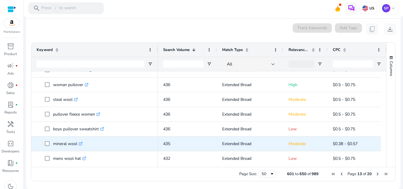
scroll to position [84, 0]
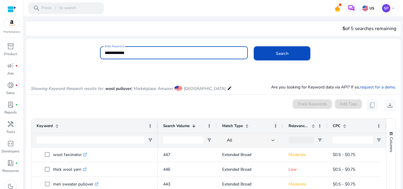
click at [122, 53] on input "**********" at bounding box center [174, 53] width 139 height 6
type input "**********"
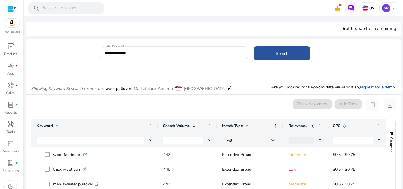
click at [258, 58] on span at bounding box center [282, 53] width 57 height 14
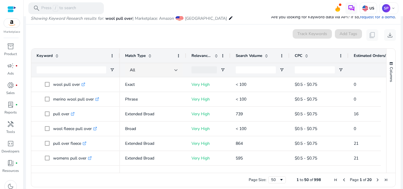
click at [255, 58] on span "Search Volume" at bounding box center [249, 55] width 27 height 5
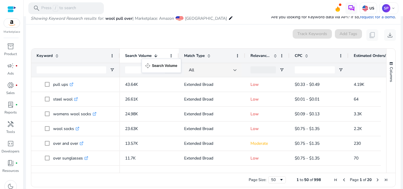
drag, startPoint x: 255, startPoint y: 58, endPoint x: 145, endPoint y: 62, distance: 110.7
click at [67, 73] on input "Keyword Filter Input" at bounding box center [72, 69] width 70 height 7
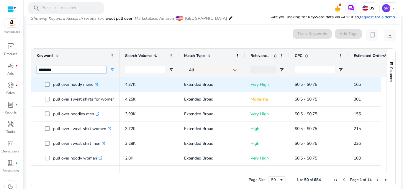
type input "*********"
click at [96, 84] on icon ".st0{fill:#2c8af8}" at bounding box center [97, 85] width 4 height 4
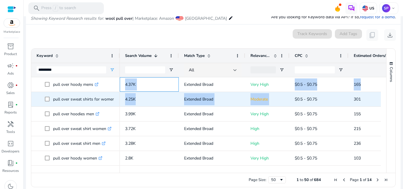
drag, startPoint x: 120, startPoint y: 86, endPoint x: 140, endPoint y: 91, distance: 20.8
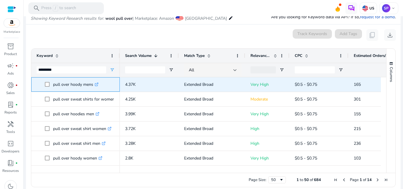
click at [50, 83] on span at bounding box center [49, 84] width 8 height 12
drag, startPoint x: 50, startPoint y: 83, endPoint x: 95, endPoint y: 81, distance: 45.2
click at [95, 81] on span "pull over hoody mens .st0{fill:#2c8af8}" at bounding box center [80, 84] width 70 height 12
copy span "pull over hoody mens"
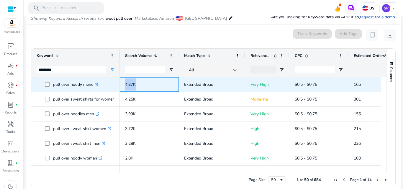
drag, startPoint x: 122, startPoint y: 81, endPoint x: 143, endPoint y: 85, distance: 21.7
click at [143, 85] on div "4.37K" at bounding box center [149, 84] width 59 height 14
copy span "4.37K"
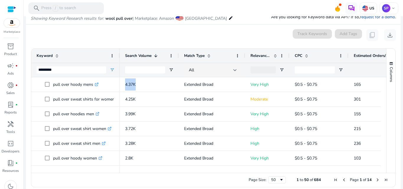
click at [97, 180] on div "Page Size: 50 1 to 50 of 684 Page 1 of 14" at bounding box center [213, 180] width 364 height 14
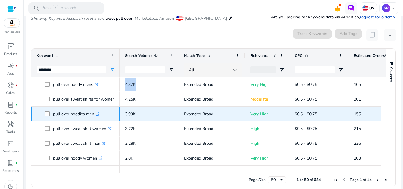
click at [98, 113] on icon ".st0{fill:#2c8af8}" at bounding box center [98, 114] width 4 height 4
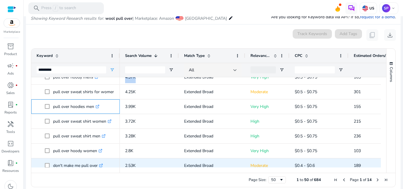
scroll to position [8, 0]
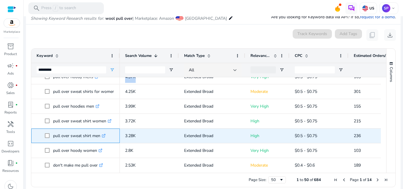
click at [105, 135] on icon ".st0{fill:#2c8af8}" at bounding box center [104, 136] width 4 height 4
drag, startPoint x: 50, startPoint y: 135, endPoint x: 107, endPoint y: 137, distance: 56.7
click at [107, 137] on span "pull over sweat shirt men .st0{fill:#2c8af8}" at bounding box center [80, 136] width 70 height 12
copy span "pull over sweat shirt men"
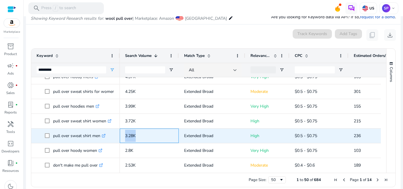
drag, startPoint x: 122, startPoint y: 135, endPoint x: 140, endPoint y: 135, distance: 18.0
click at [140, 135] on div "3.28K" at bounding box center [149, 136] width 59 height 14
copy span "3.28K"
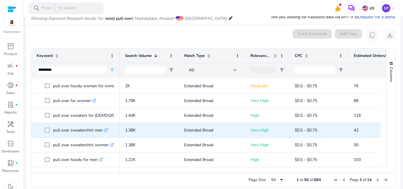
scroll to position [132, 0]
click at [107, 130] on icon ".st0{fill:#2c8af8}" at bounding box center [106, 130] width 4 height 4
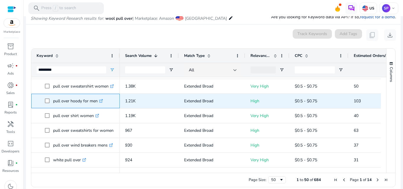
click at [101, 100] on icon ".st0{fill:#2c8af8}" at bounding box center [101, 101] width 4 height 4
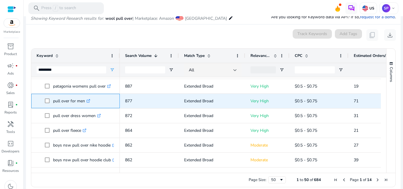
click at [88, 102] on icon at bounding box center [88, 101] width 3 height 3
drag, startPoint x: 51, startPoint y: 99, endPoint x: 88, endPoint y: 100, distance: 36.3
click at [88, 100] on span "pull over for men .st0{fill:#2c8af8}" at bounding box center [80, 101] width 70 height 12
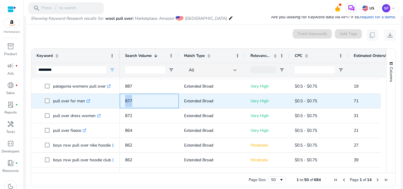
drag, startPoint x: 138, startPoint y: 97, endPoint x: 124, endPoint y: 100, distance: 13.6
click at [124, 100] on div "877" at bounding box center [149, 101] width 59 height 14
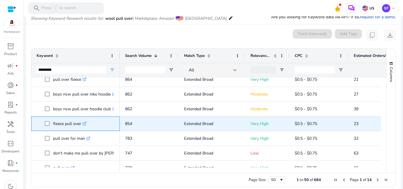
click at [84, 126] on link ".st0{fill:#2c8af8}" at bounding box center [83, 124] width 5 height 6
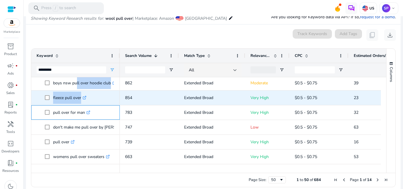
scroll to position [353, 0]
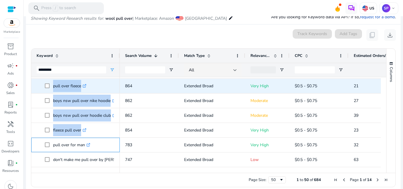
drag, startPoint x: 52, startPoint y: 82, endPoint x: 78, endPoint y: 80, distance: 25.4
click at [78, 80] on div "white pull over .st0{fill:#2c8af8} dont make me pull over .st0{fill:#2c8af8} pu…" at bounding box center [75, 94] width 89 height 738
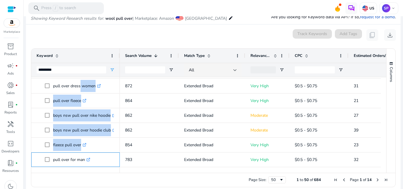
scroll to position [394, 0]
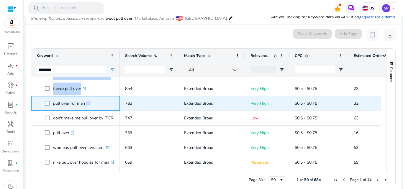
click at [52, 107] on span at bounding box center [49, 103] width 8 height 12
drag, startPoint x: 52, startPoint y: 107, endPoint x: 84, endPoint y: 107, distance: 31.3
click at [84, 107] on span "pull over for man .st0{fill:#2c8af8}" at bounding box center [80, 103] width 70 height 12
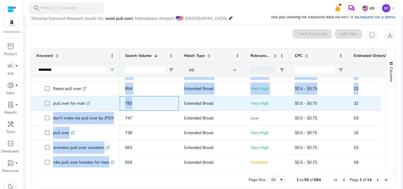
drag, startPoint x: 134, startPoint y: 106, endPoint x: 119, endPoint y: 105, distance: 15.4
click at [119, 105] on div "white pull over .st0{fill:#2c8af8} dont make me pull over .st0{fill:#2c8af8} pu…" at bounding box center [206, 122] width 350 height 90
click at [148, 101] on p "783" at bounding box center [149, 103] width 48 height 12
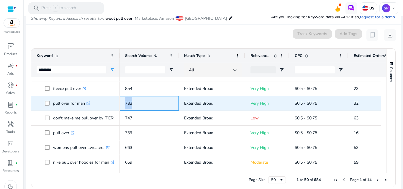
drag, startPoint x: 136, startPoint y: 102, endPoint x: 124, endPoint y: 103, distance: 11.5
click at [124, 103] on div "783" at bounding box center [149, 103] width 59 height 14
copy span "783"
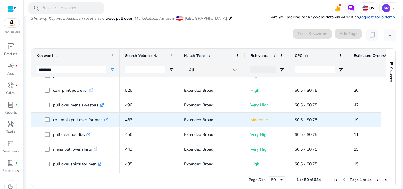
scroll to position [0, 0]
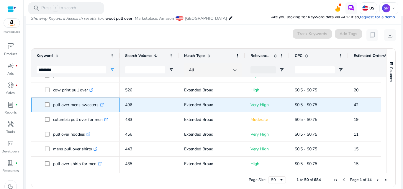
click at [103, 104] on icon at bounding box center [103, 104] width 2 height 2
drag, startPoint x: 52, startPoint y: 105, endPoint x: 98, endPoint y: 102, distance: 46.4
click at [98, 102] on span "pull over mens sweaters .st0{fill:#2c8af8}" at bounding box center [80, 105] width 70 height 12
copy span "pull over mens sweaters"
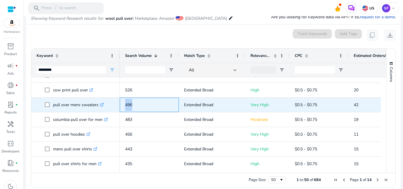
drag, startPoint x: 132, startPoint y: 109, endPoint x: 123, endPoint y: 105, distance: 10.0
click at [123, 105] on div "496" at bounding box center [149, 105] width 59 height 14
drag, startPoint x: 138, startPoint y: 107, endPoint x: 126, endPoint y: 107, distance: 12.1
click at [126, 107] on p "496" at bounding box center [149, 105] width 48 height 12
copy span "496"
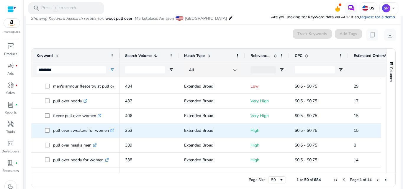
scroll to position [76, 0]
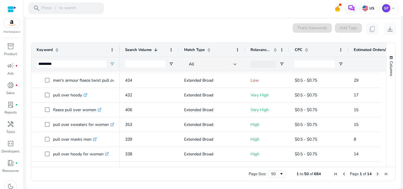
click at [375, 175] on span "Next Page" at bounding box center [377, 174] width 5 height 5
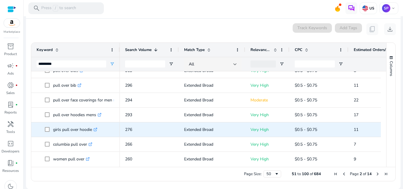
scroll to position [68, 0]
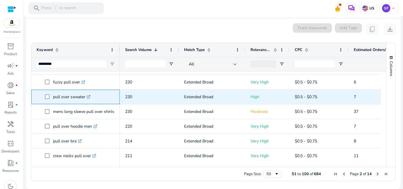
click at [91, 99] on link ".st0{fill:#2c8af8}" at bounding box center [87, 97] width 5 height 6
drag, startPoint x: 52, startPoint y: 96, endPoint x: 89, endPoint y: 98, distance: 37.2
click at [89, 98] on span "pull over sweater .st0{fill:#2c8af8}" at bounding box center [80, 97] width 70 height 12
copy span "pull over sweater"
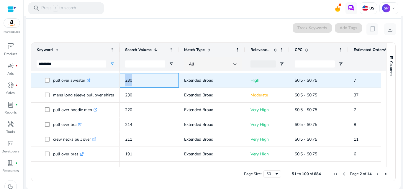
drag, startPoint x: 134, startPoint y: 80, endPoint x: 124, endPoint y: 80, distance: 10.3
click at [124, 80] on div "230" at bounding box center [149, 80] width 59 height 14
copy span "230"
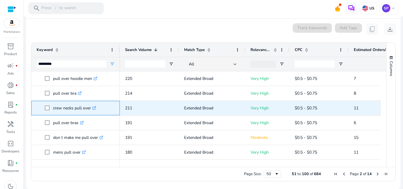
click at [94, 108] on icon at bounding box center [94, 108] width 3 height 3
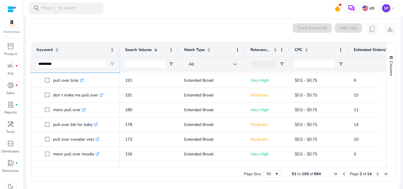
scroll to position [0, 0]
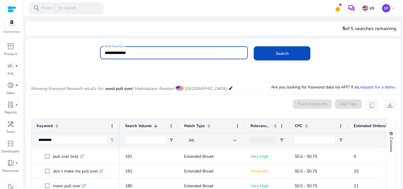
click at [137, 54] on input "**********" at bounding box center [174, 53] width 139 height 6
type input "*"
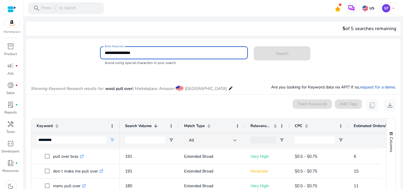
click at [116, 50] on input "**********" at bounding box center [174, 53] width 139 height 6
click at [147, 53] on input "**********" at bounding box center [174, 53] width 139 height 6
type input "*"
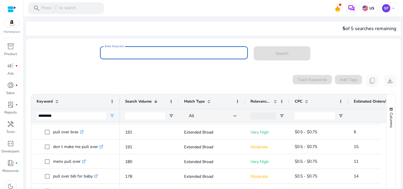
click at [116, 55] on input "Enter Keyword" at bounding box center [174, 53] width 139 height 6
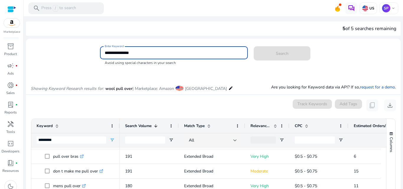
click at [115, 53] on input "**********" at bounding box center [174, 53] width 139 height 6
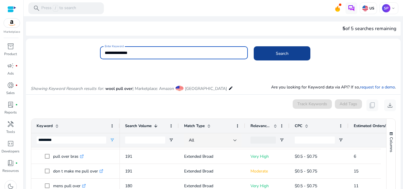
type input "**********"
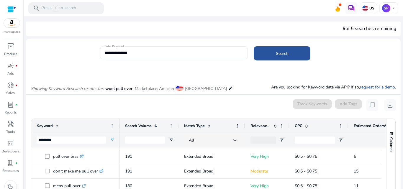
click at [274, 58] on span at bounding box center [282, 53] width 57 height 14
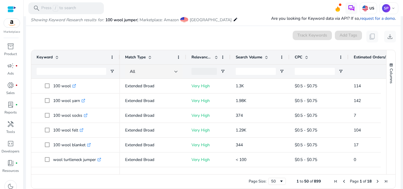
scroll to position [70, 0]
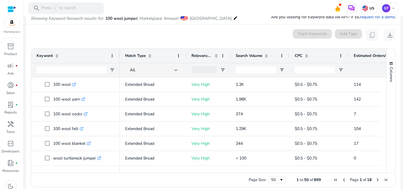
click at [53, 74] on div at bounding box center [72, 70] width 70 height 14
click at [46, 71] on input "Keyword Filter Input" at bounding box center [72, 69] width 70 height 7
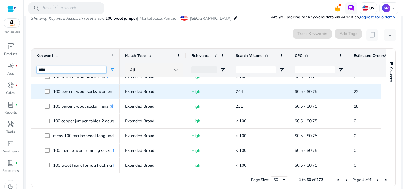
scroll to position [0, 0]
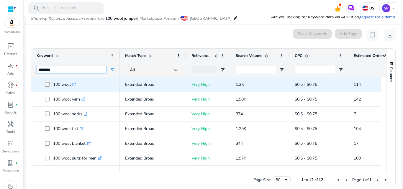
type input "********"
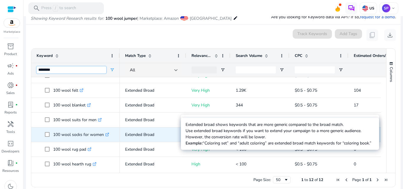
scroll to position [41, 0]
